Goal: Task Accomplishment & Management: Use online tool/utility

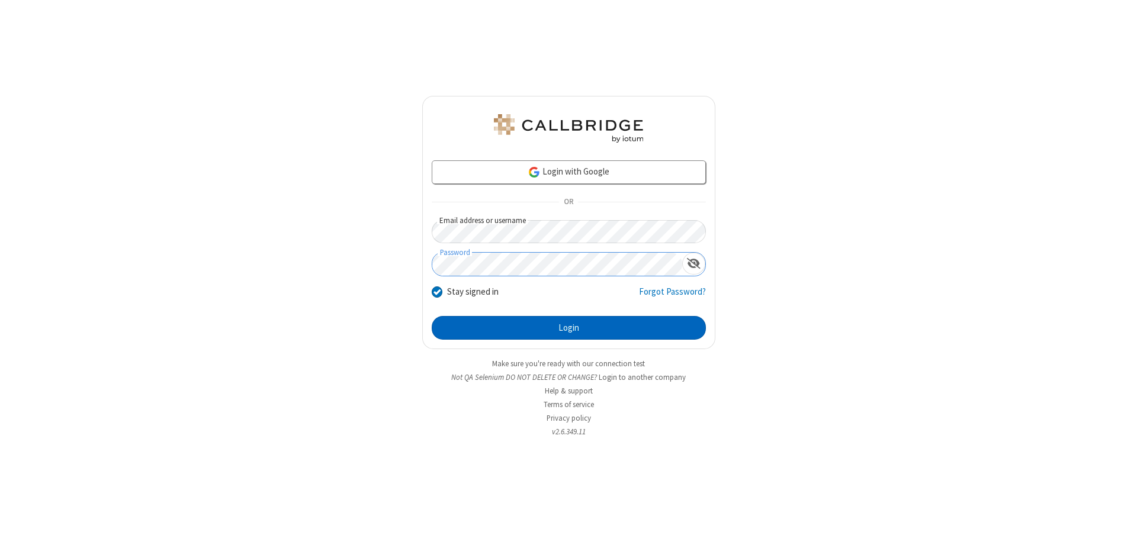
click at [568, 328] on button "Login" at bounding box center [569, 328] width 274 height 24
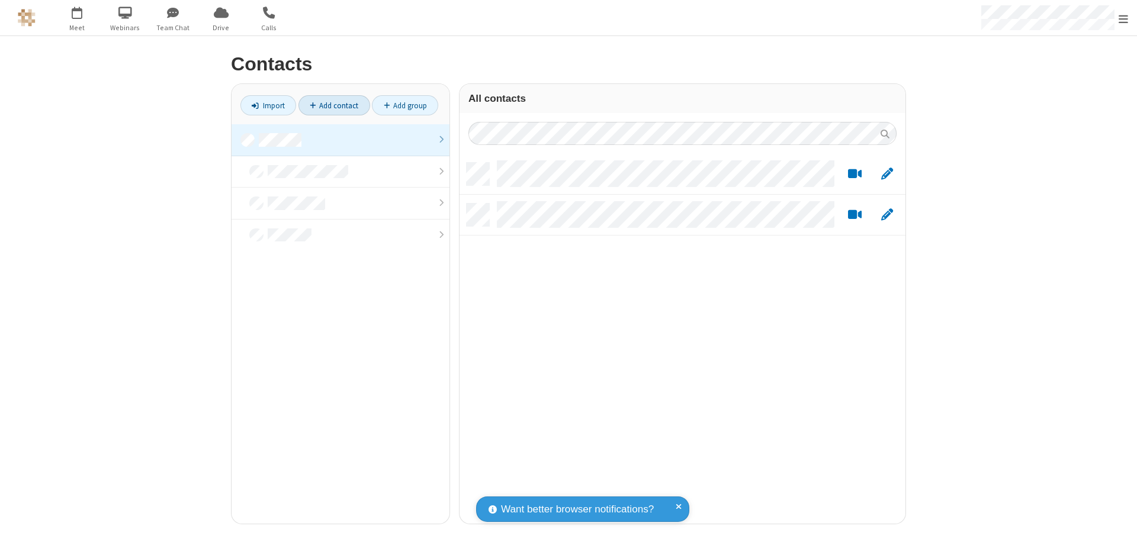
click at [334, 105] on link "Add contact" at bounding box center [334, 105] width 72 height 20
